Goal: Information Seeking & Learning: Learn about a topic

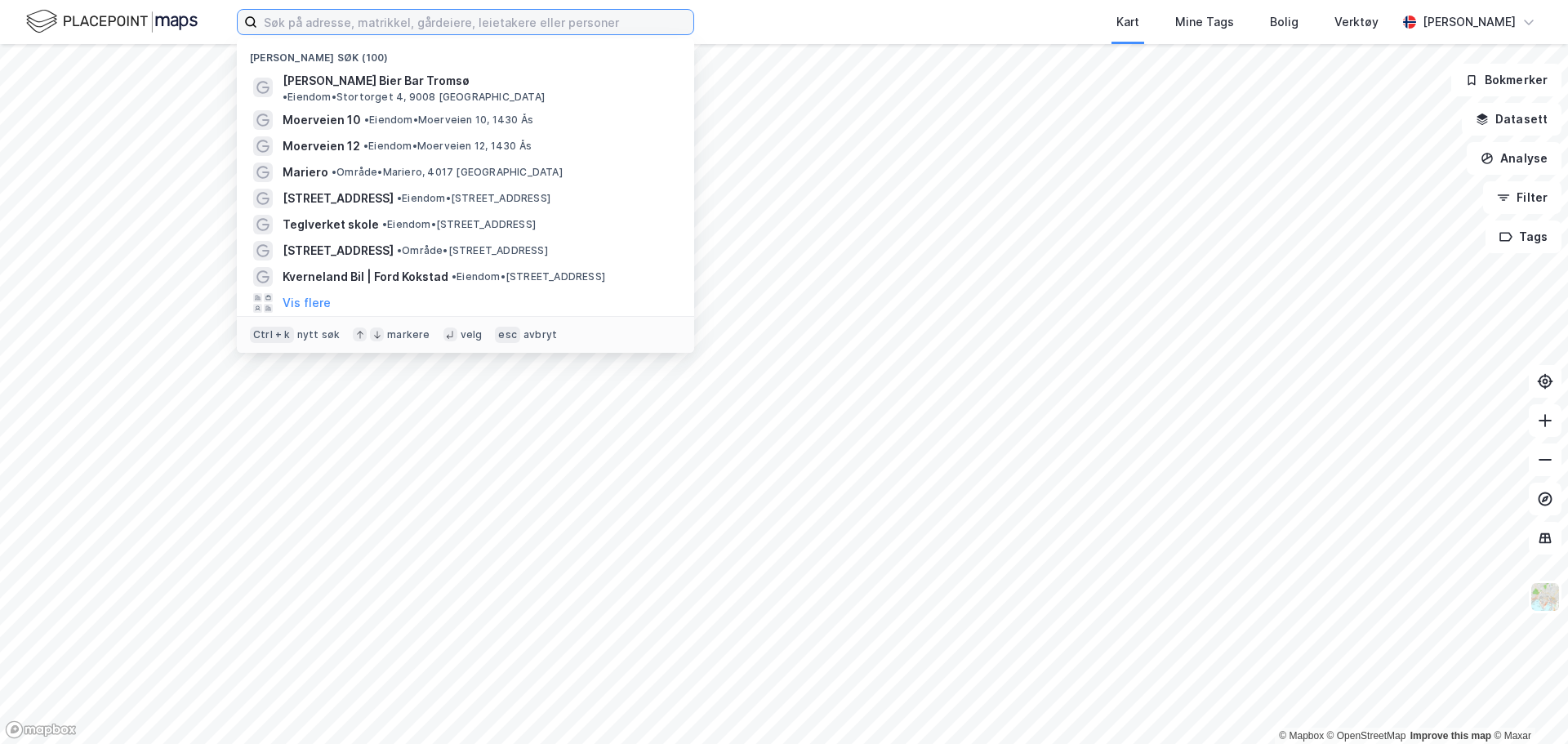
click at [285, 21] on input at bounding box center [475, 22] width 436 height 25
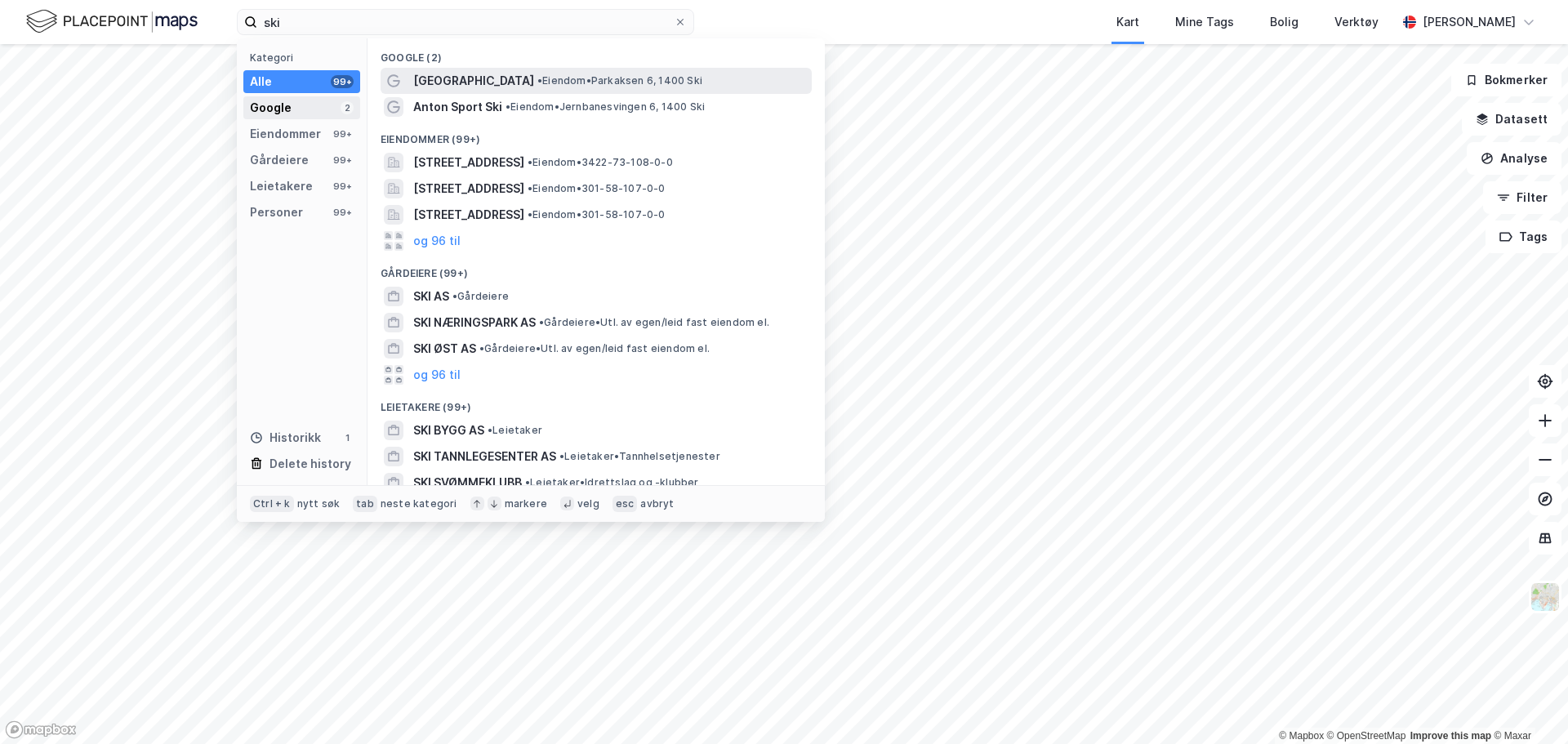
click at [296, 103] on div "Google 2" at bounding box center [301, 108] width 117 height 23
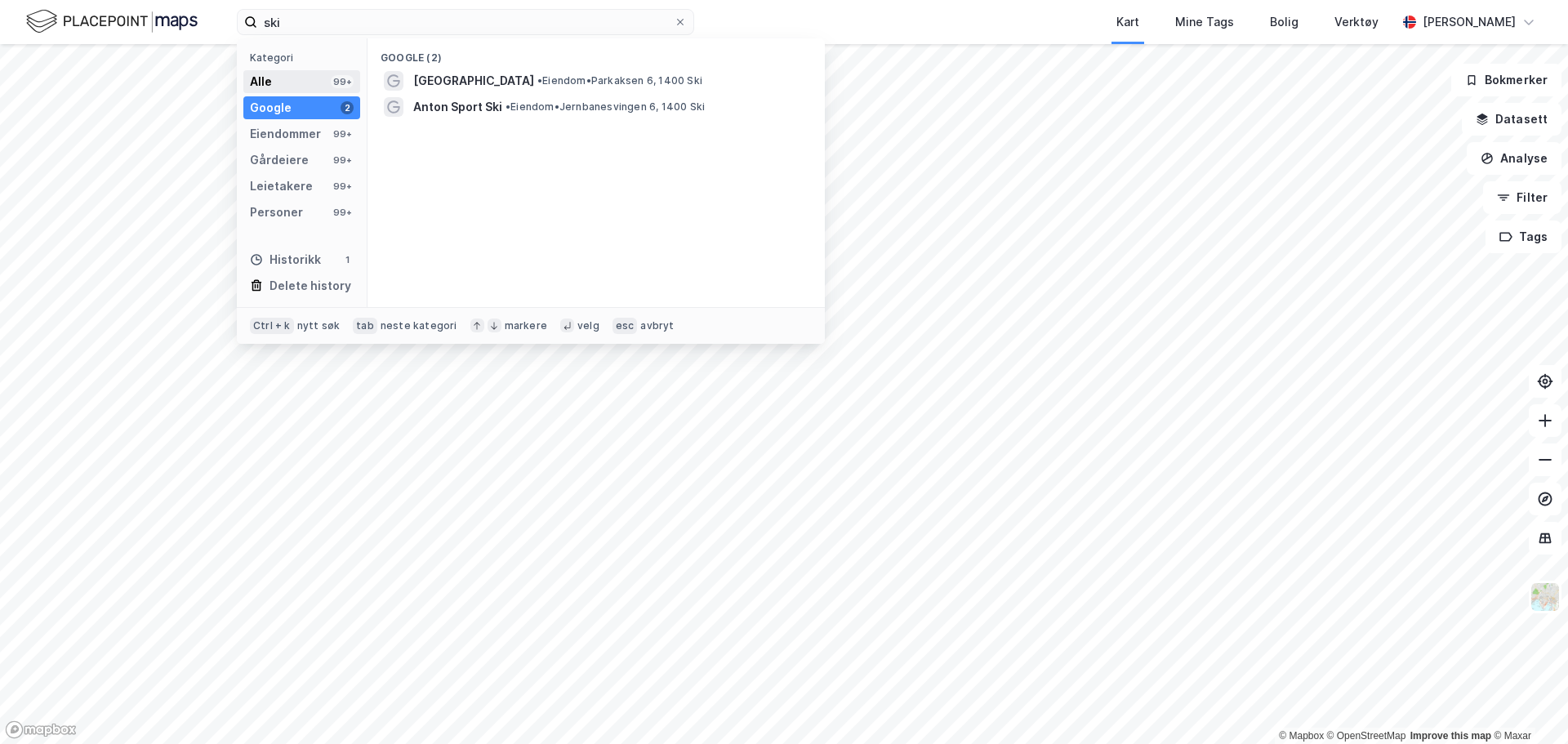
click at [301, 85] on div "Alle 99+" at bounding box center [301, 82] width 117 height 23
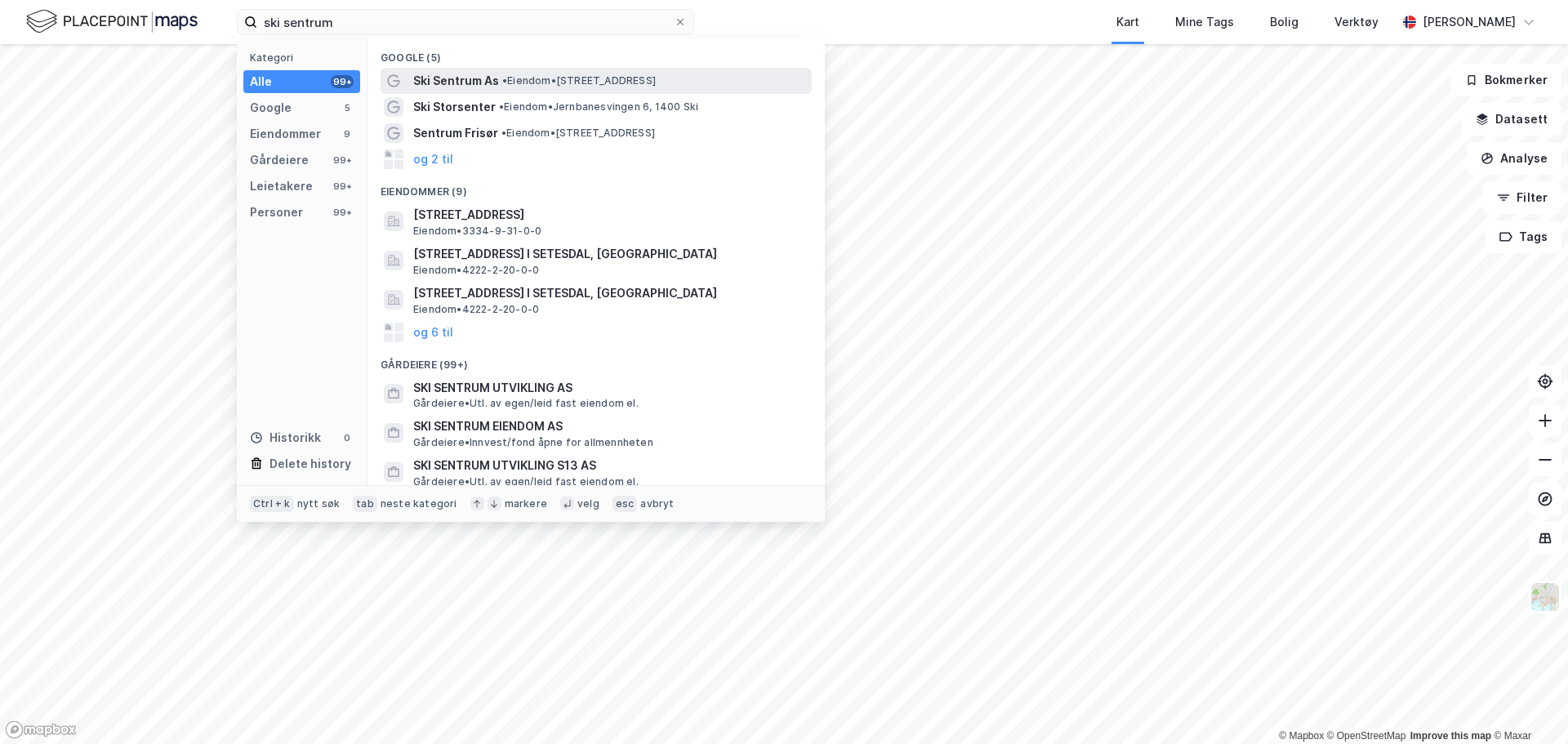
click at [475, 74] on span "Ski Sentrum As" at bounding box center [456, 81] width 86 height 20
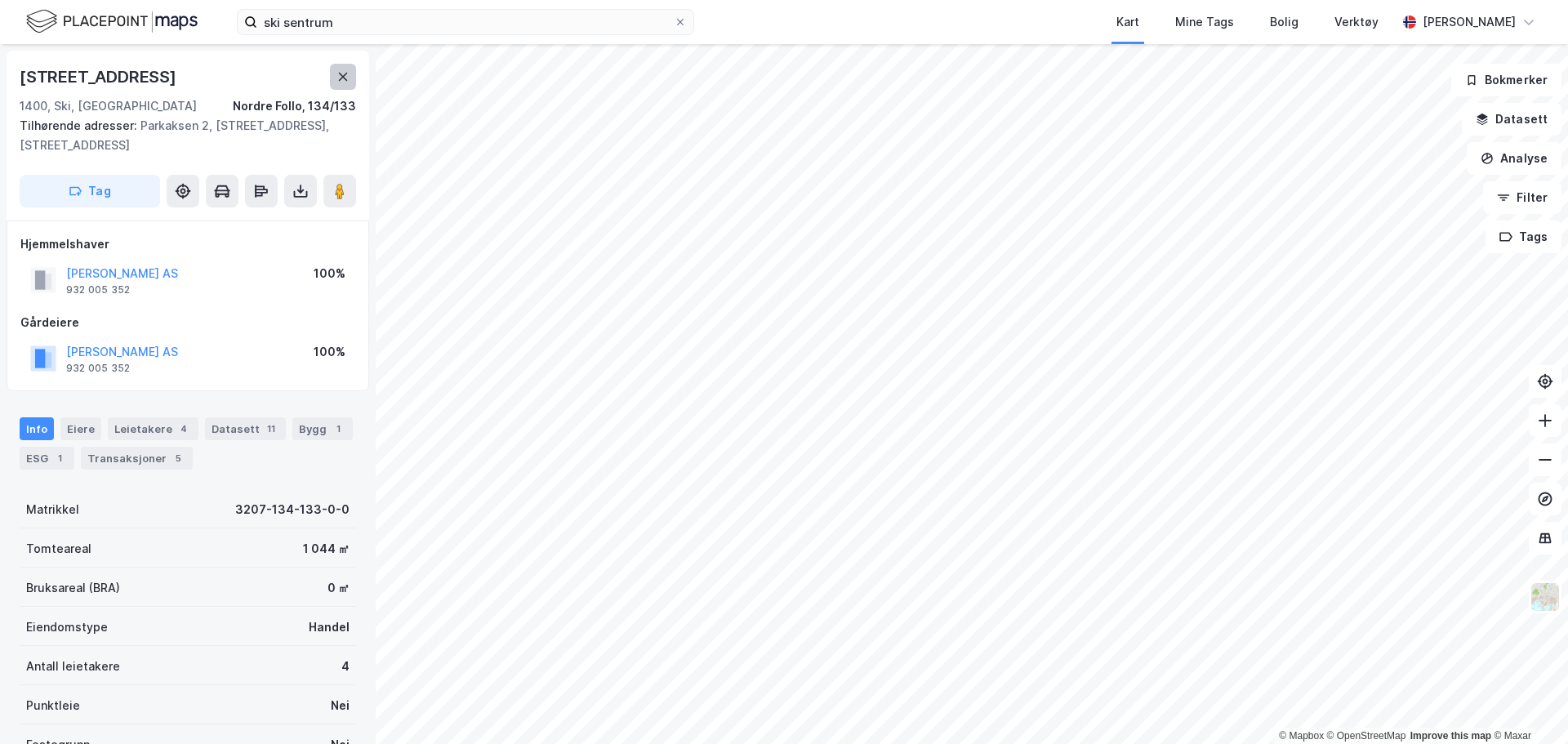
click at [348, 74] on icon at bounding box center [344, 77] width 13 height 13
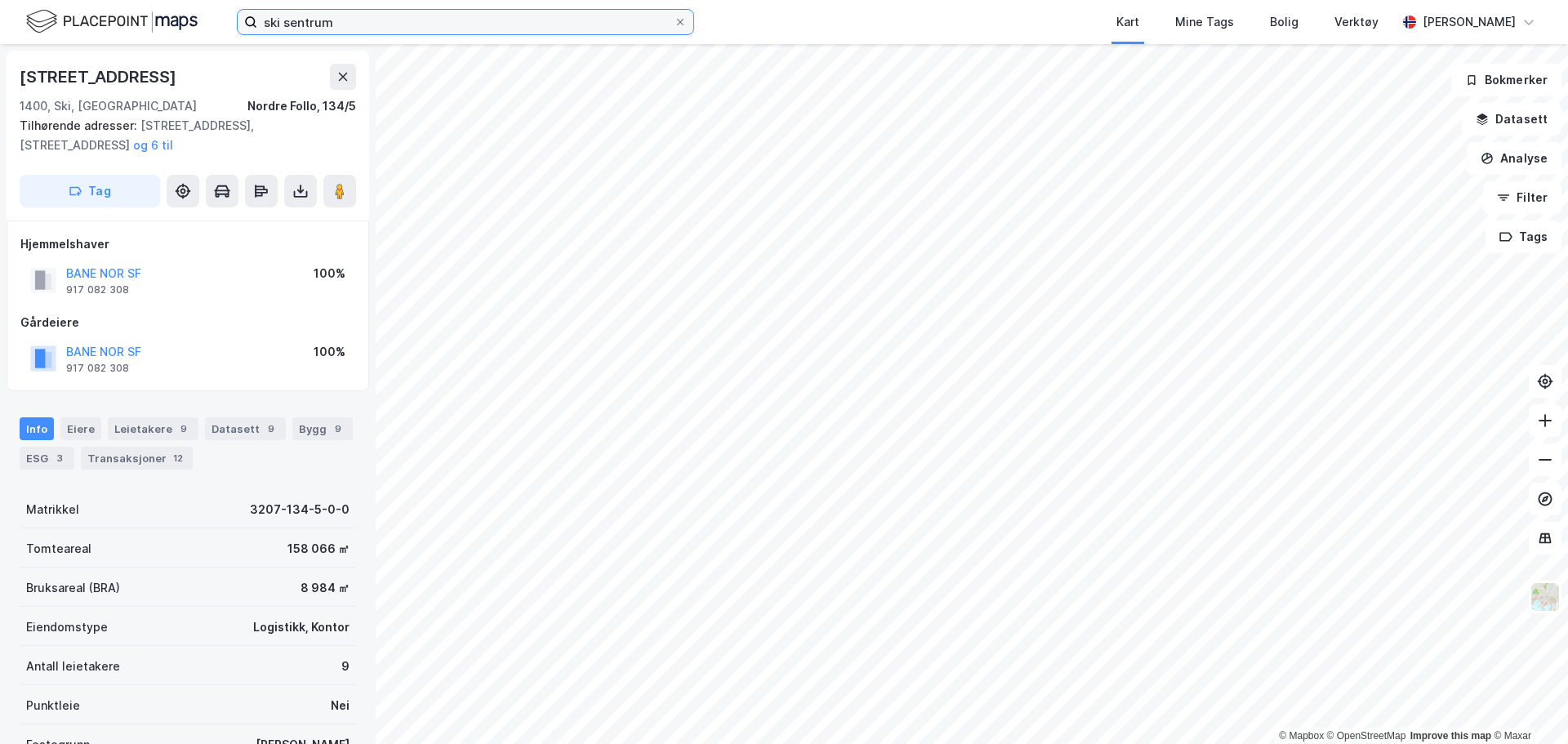
drag, startPoint x: 350, startPoint y: 31, endPoint x: 261, endPoint y: 18, distance: 89.9
click at [270, 21] on input "ski sentrum" at bounding box center [465, 22] width 416 height 25
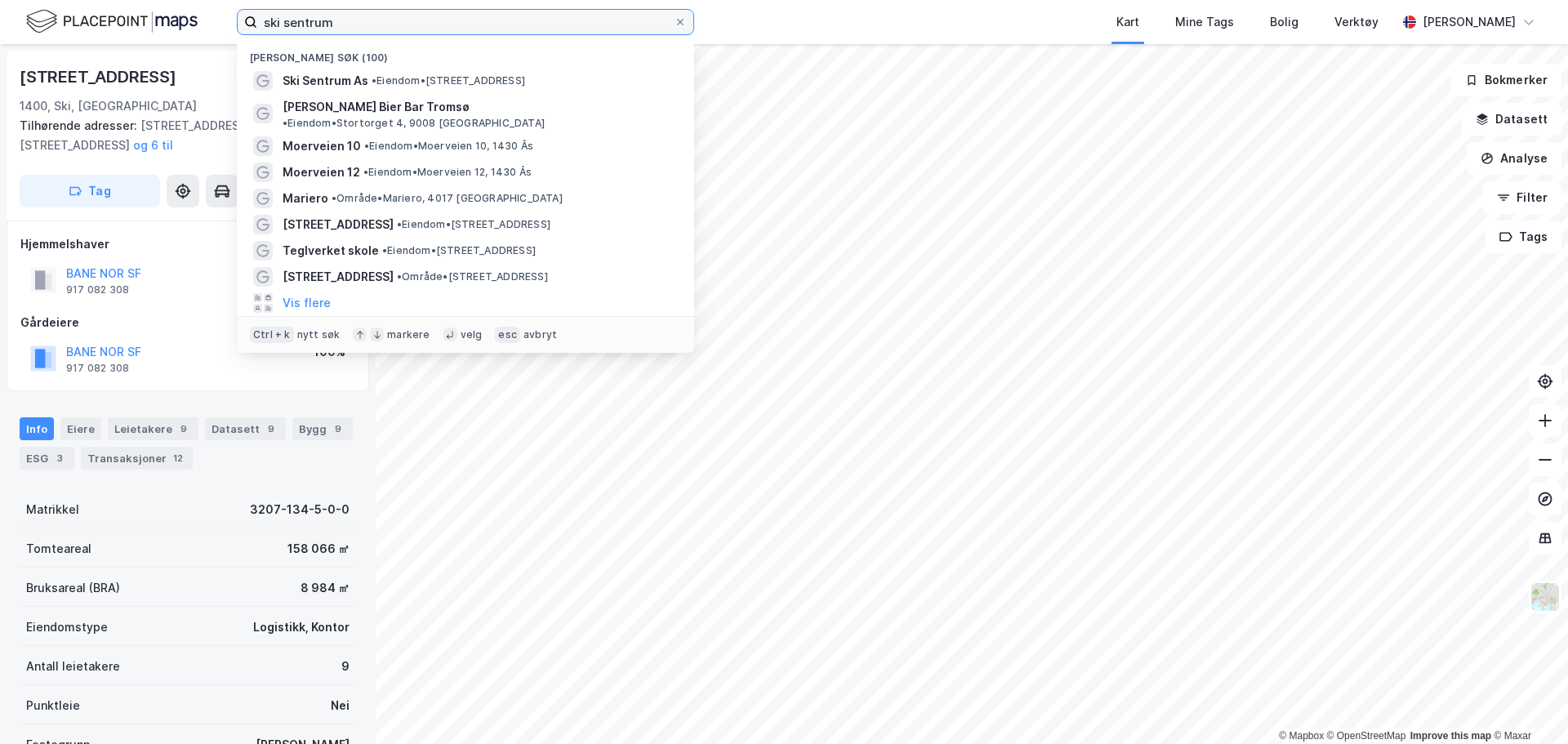
type input "s"
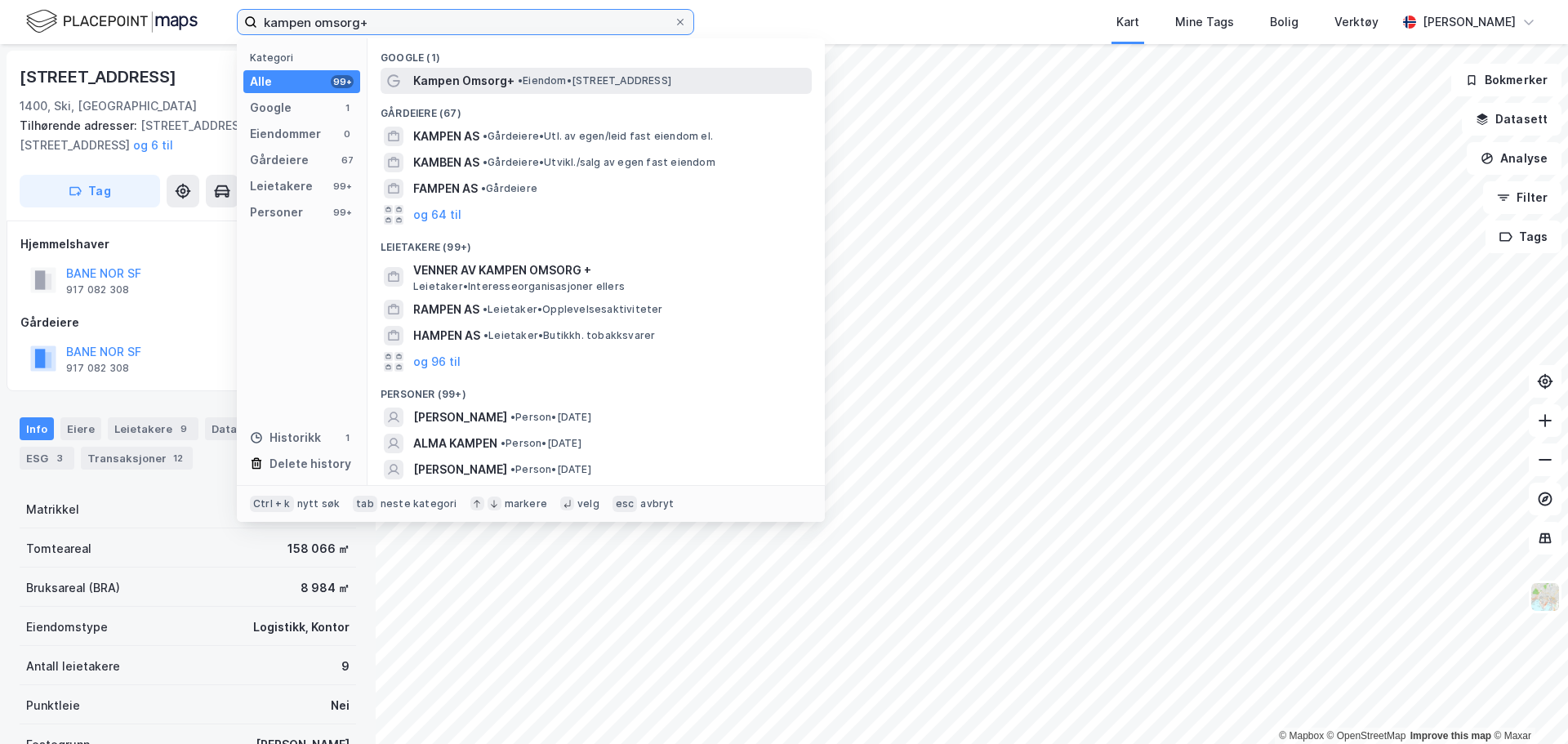
type input "kampen omsorg+"
click at [604, 81] on span "• Eiendom • [STREET_ADDRESS]" at bounding box center [594, 81] width 153 height 13
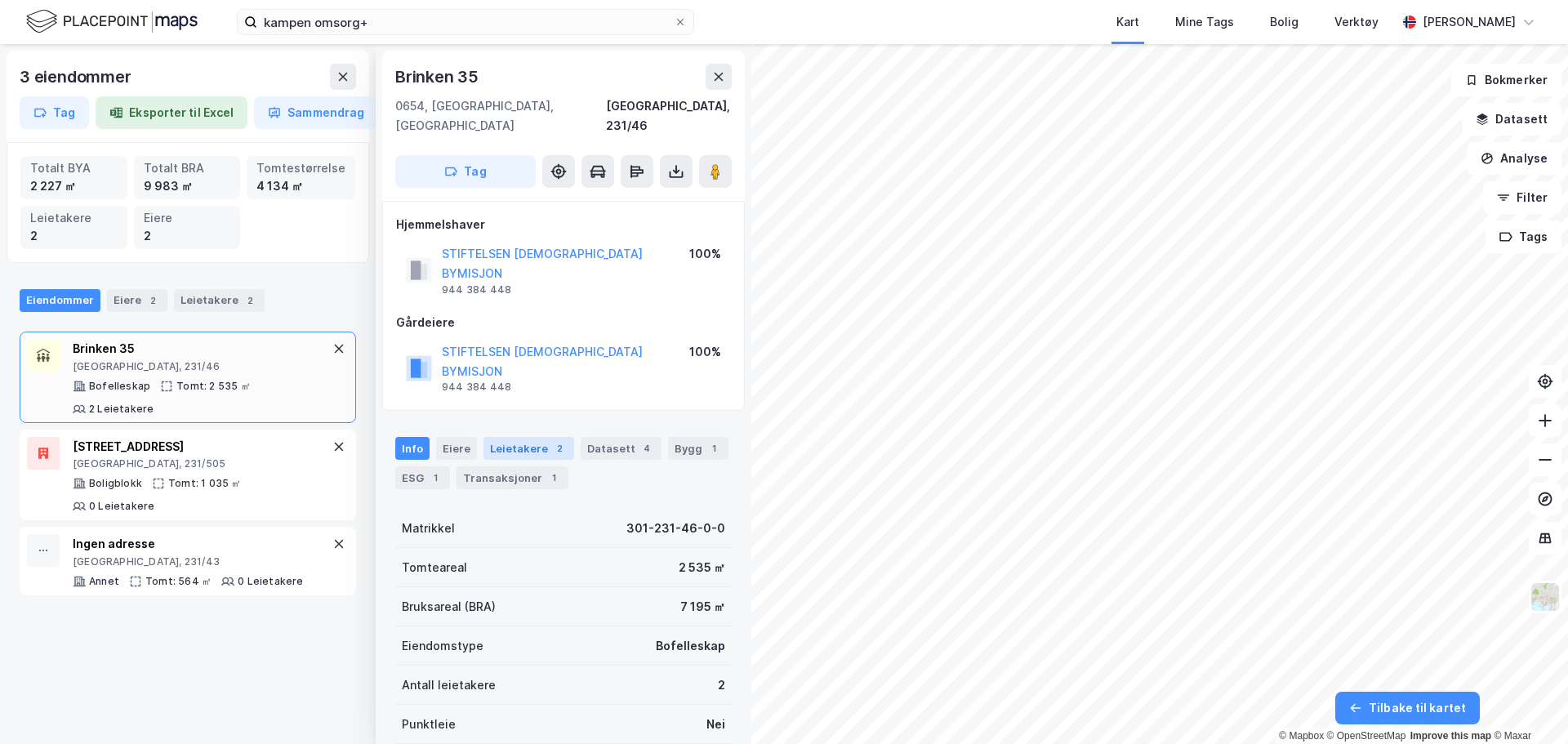
click at [533, 437] on div "Leietakere 2" at bounding box center [529, 449] width 91 height 23
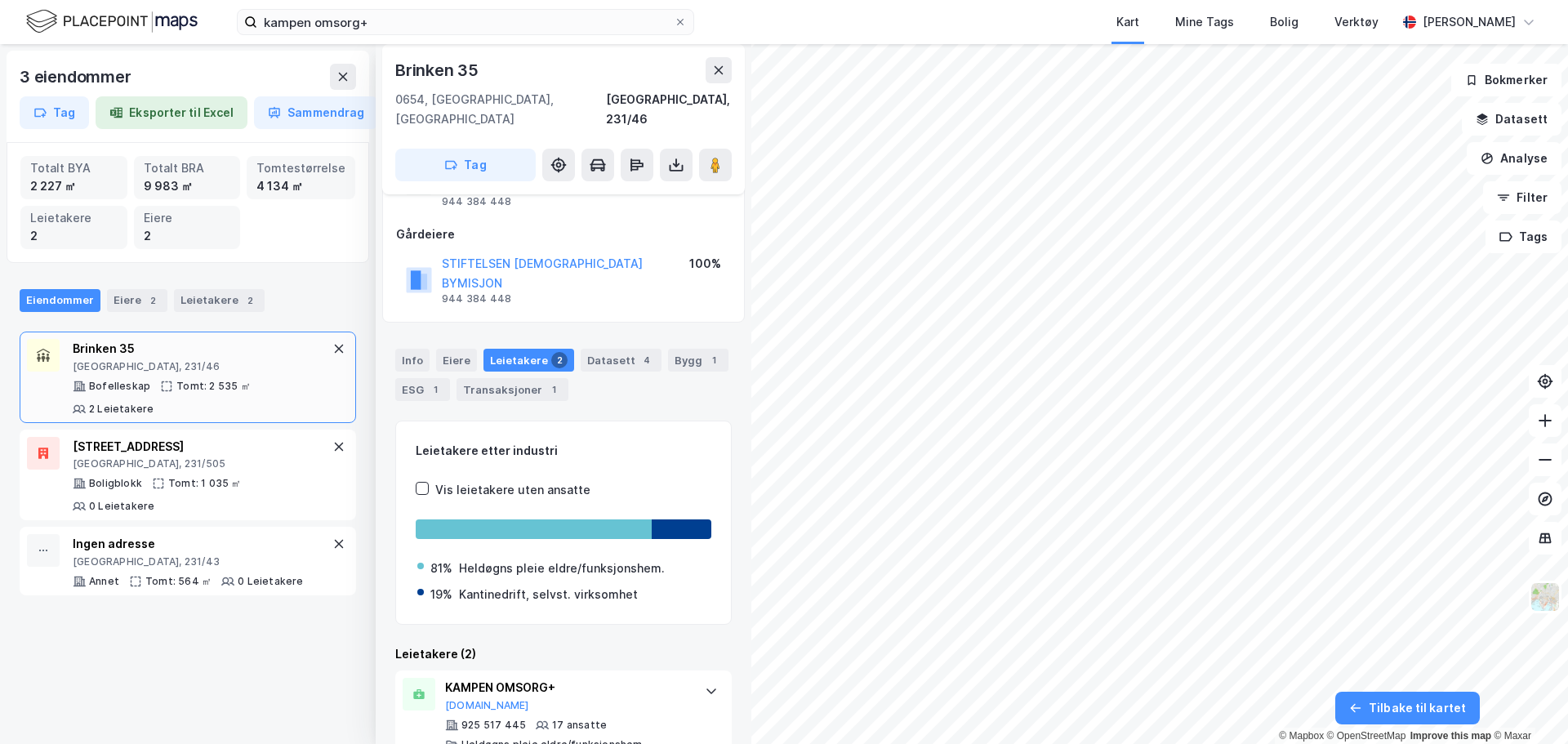
scroll to position [171, 0]
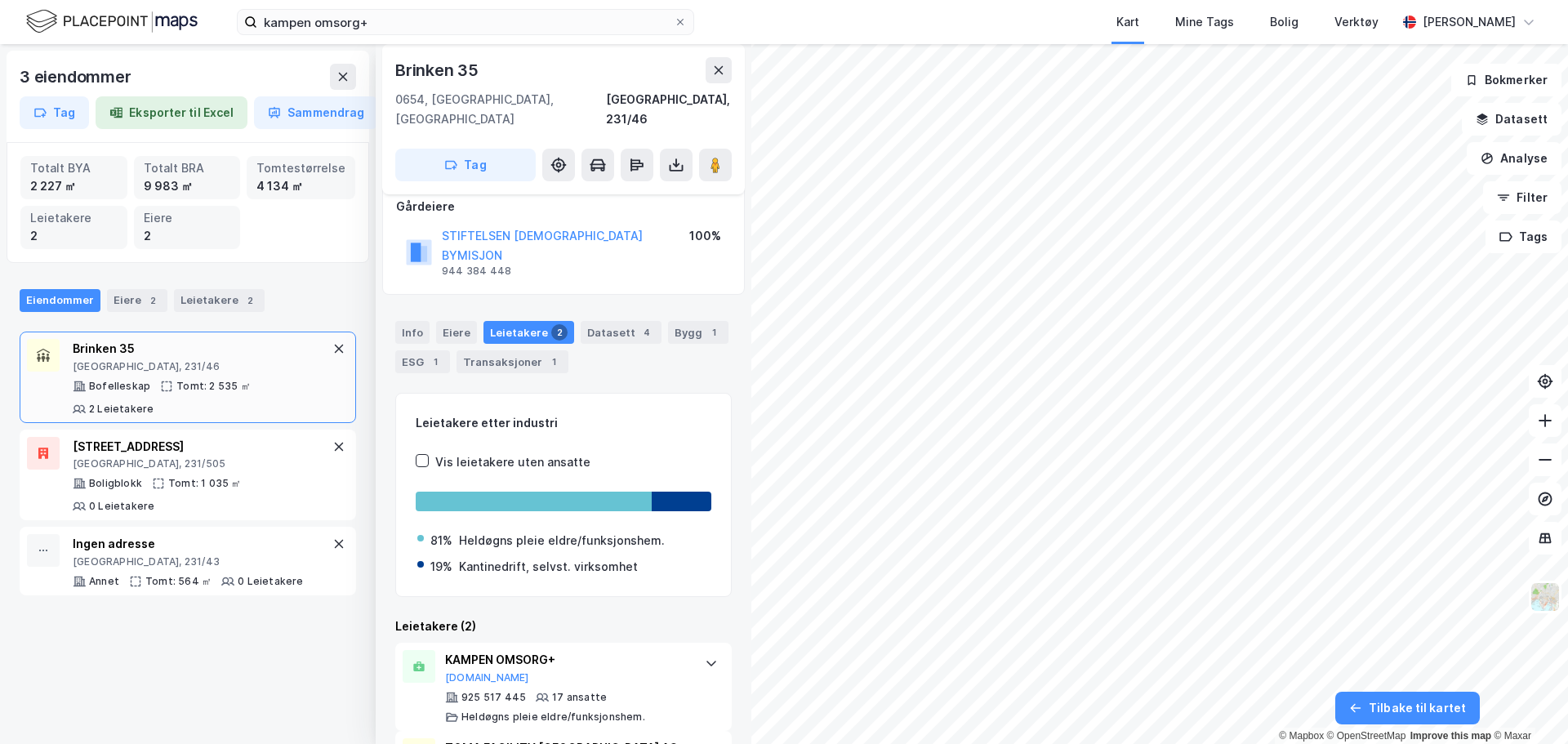
scroll to position [171, 0]
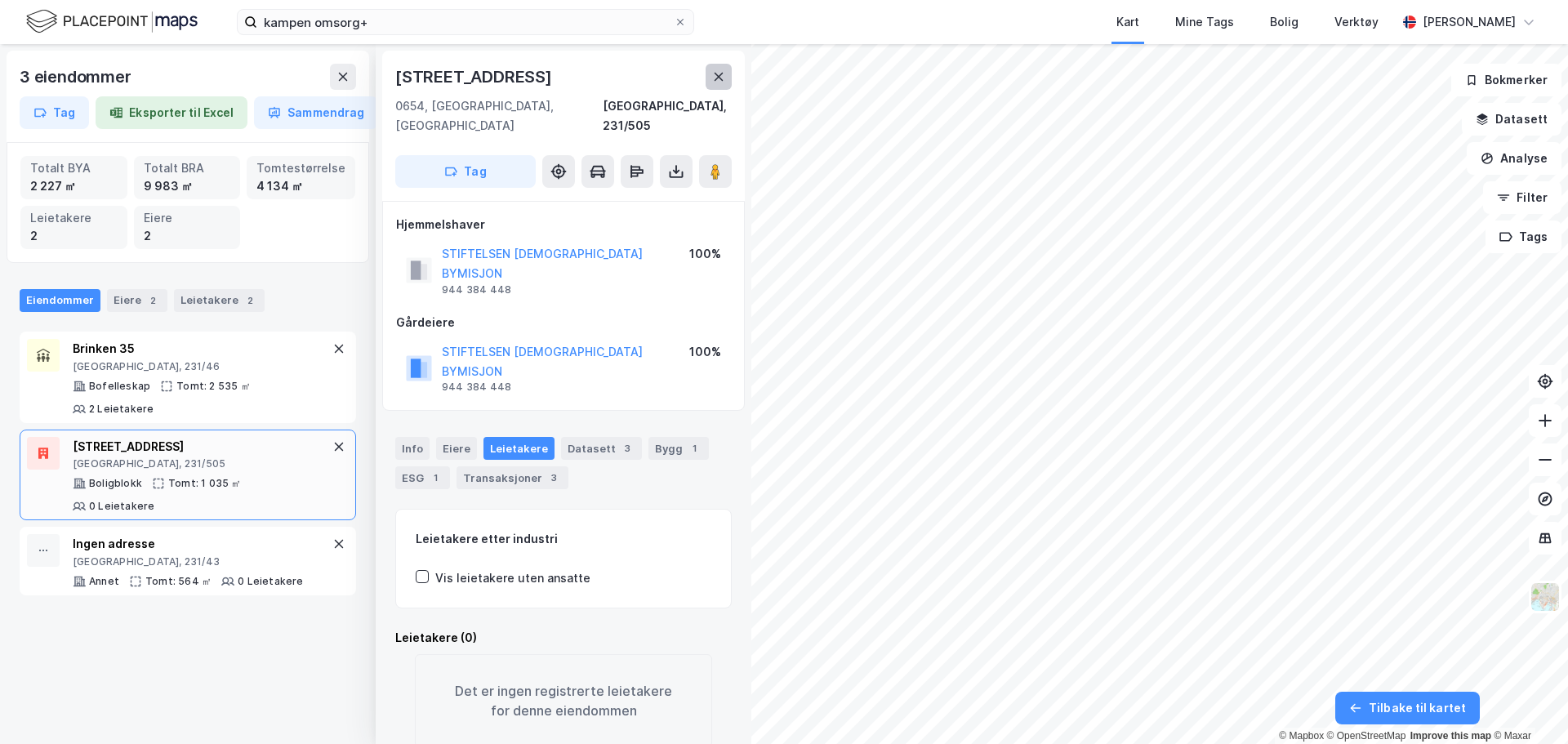
click at [720, 73] on icon at bounding box center [719, 77] width 13 height 13
